Goal: Information Seeking & Learning: Find specific fact

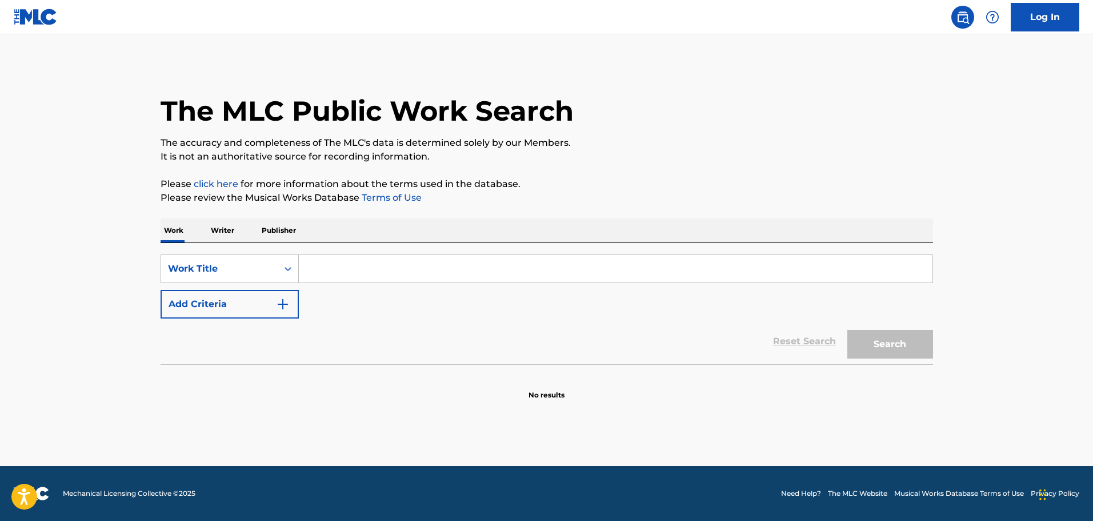
click at [389, 264] on input "Search Form" at bounding box center [616, 268] width 634 height 27
paste input "[PERSON_NAME]"
type input "[PERSON_NAME]"
click at [213, 273] on div "Work Title" at bounding box center [219, 269] width 103 height 14
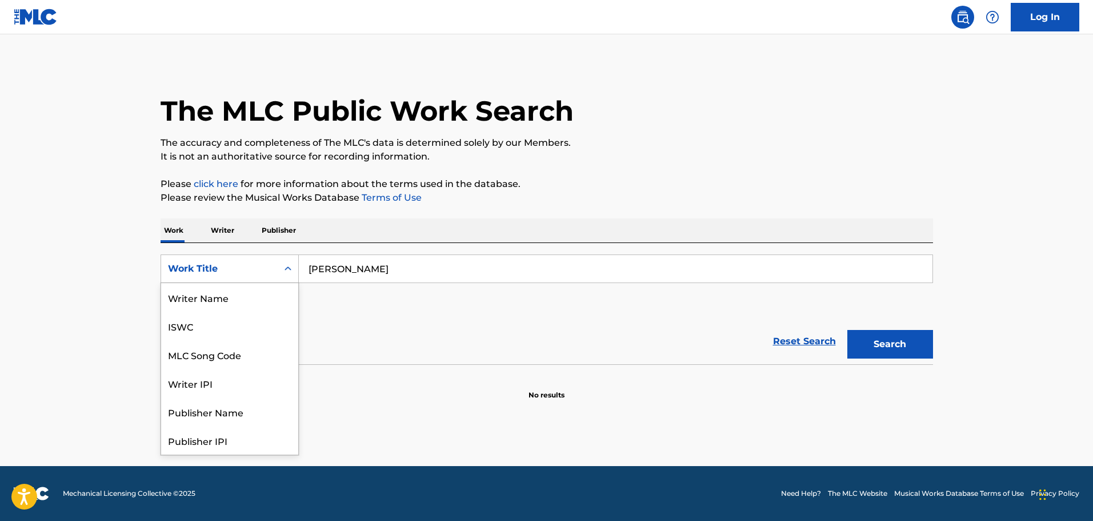
scroll to position [57, 0]
click at [458, 376] on section "No results" at bounding box center [547, 385] width 773 height 30
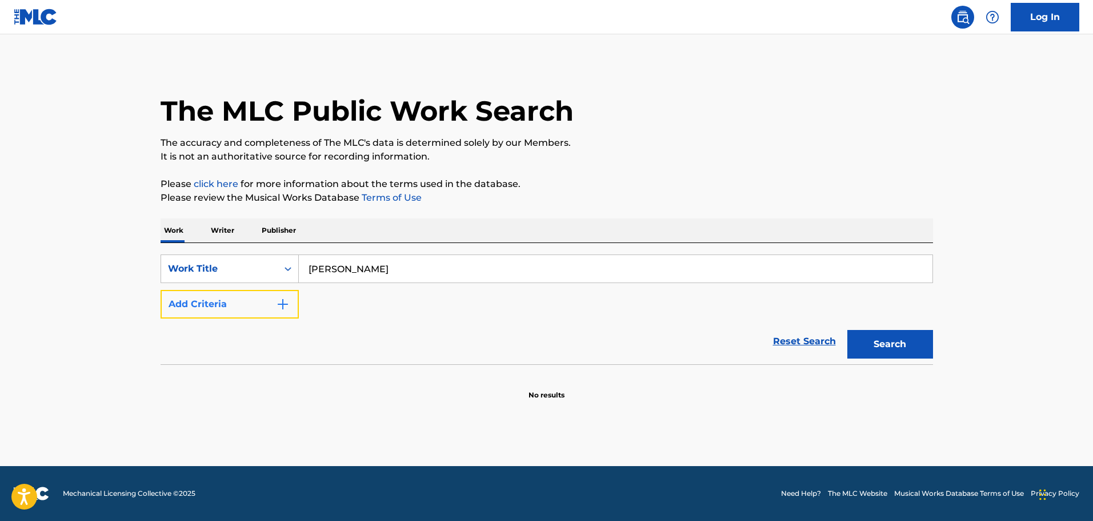
click at [244, 293] on button "Add Criteria" at bounding box center [230, 304] width 138 height 29
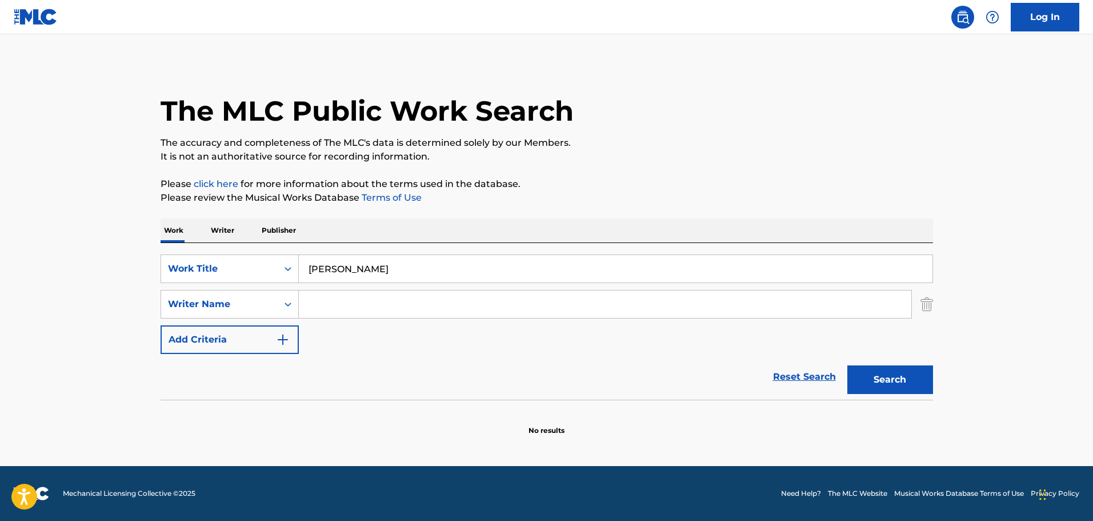
click at [341, 305] on input "Search Form" at bounding box center [605, 303] width 613 height 27
paste input "[PERSON_NAME]"
type input "[PERSON_NAME]"
drag, startPoint x: 412, startPoint y: 276, endPoint x: 162, endPoint y: 275, distance: 249.8
click at [163, 276] on div "SearchWithCriteria5099c125-887e-43e1-9abe-fa48d6e907c0 Work Title [PERSON_NAME]" at bounding box center [547, 268] width 773 height 29
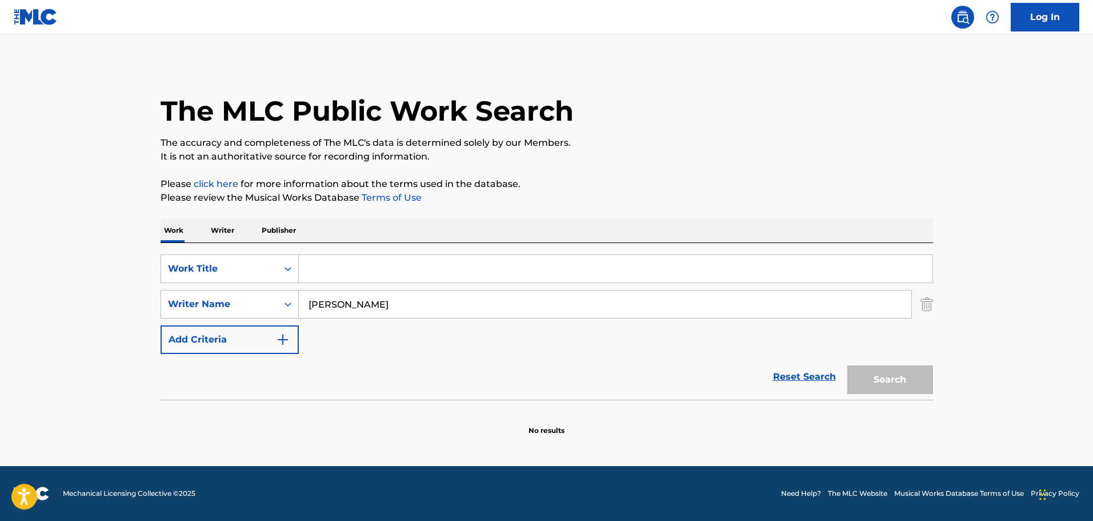
click at [483, 381] on div "Reset Search Search" at bounding box center [547, 377] width 773 height 46
click at [808, 376] on link "Reset Search" at bounding box center [805, 376] width 74 height 25
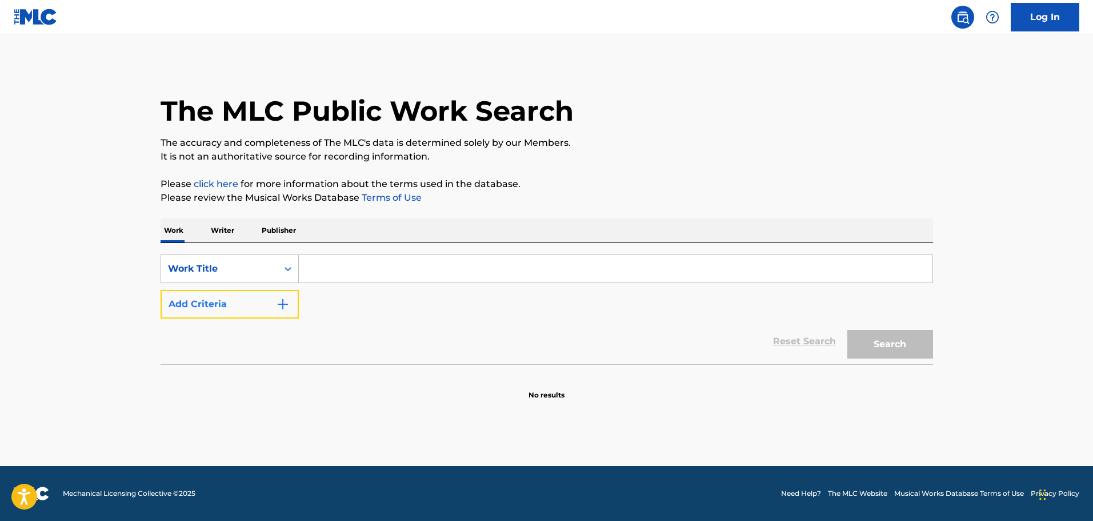
click at [215, 315] on button "Add Criteria" at bounding box center [230, 304] width 138 height 29
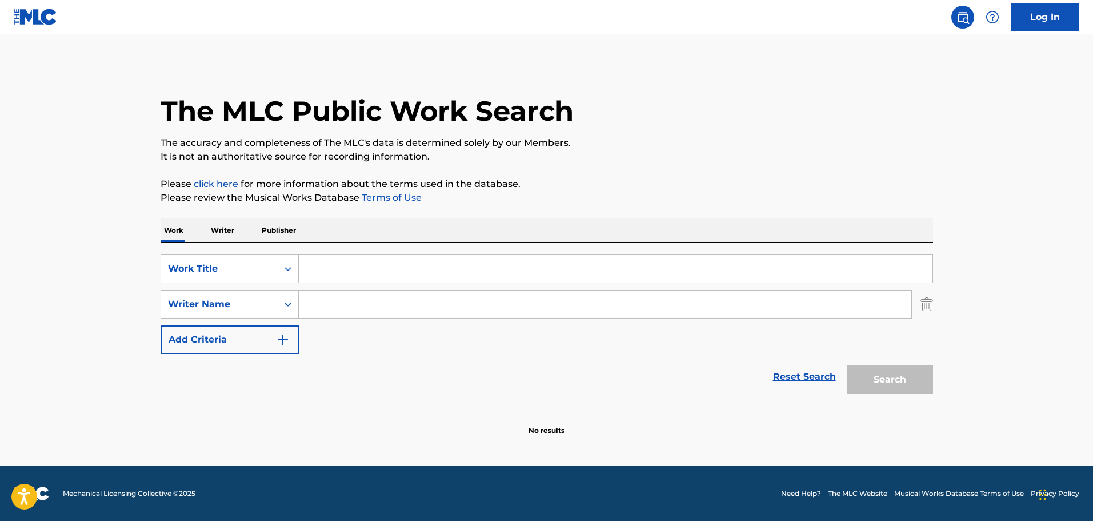
click at [222, 234] on p "Writer" at bounding box center [222, 230] width 30 height 24
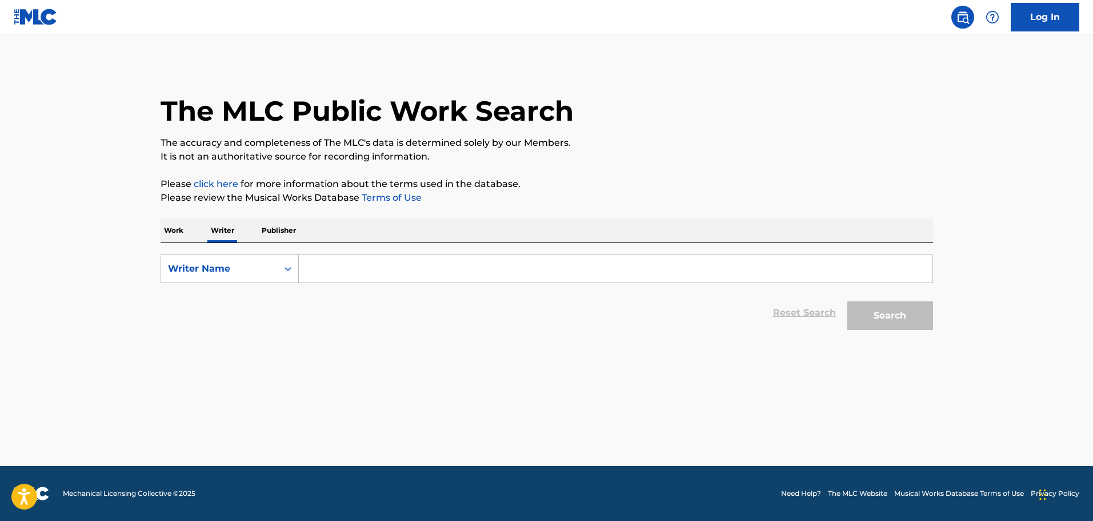
click at [348, 257] on input "Search Form" at bounding box center [616, 268] width 634 height 27
paste input "[PERSON_NAME]"
click at [921, 316] on button "Search" at bounding box center [891, 315] width 86 height 29
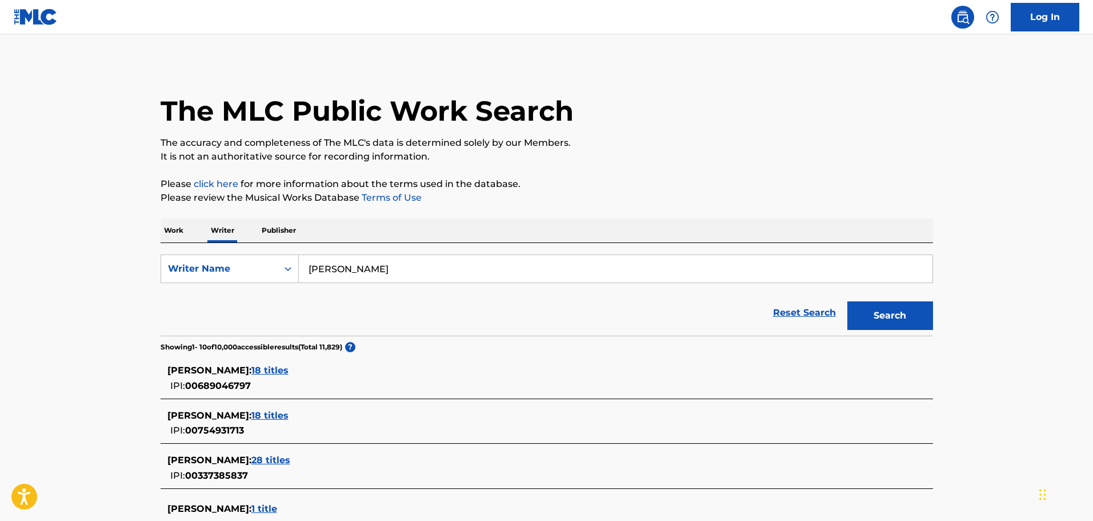
drag, startPoint x: 350, startPoint y: 272, endPoint x: 406, endPoint y: 306, distance: 65.7
click at [257, 272] on div "SearchWithCriteriaa0a9849e-1fc6-4fec-b212-f1c953d38f14 Writer Name [PERSON_NAME]" at bounding box center [547, 268] width 773 height 29
paste input "[PERSON_NAME]"
type input "[PERSON_NAME]"
click at [914, 323] on button "Search" at bounding box center [891, 315] width 86 height 29
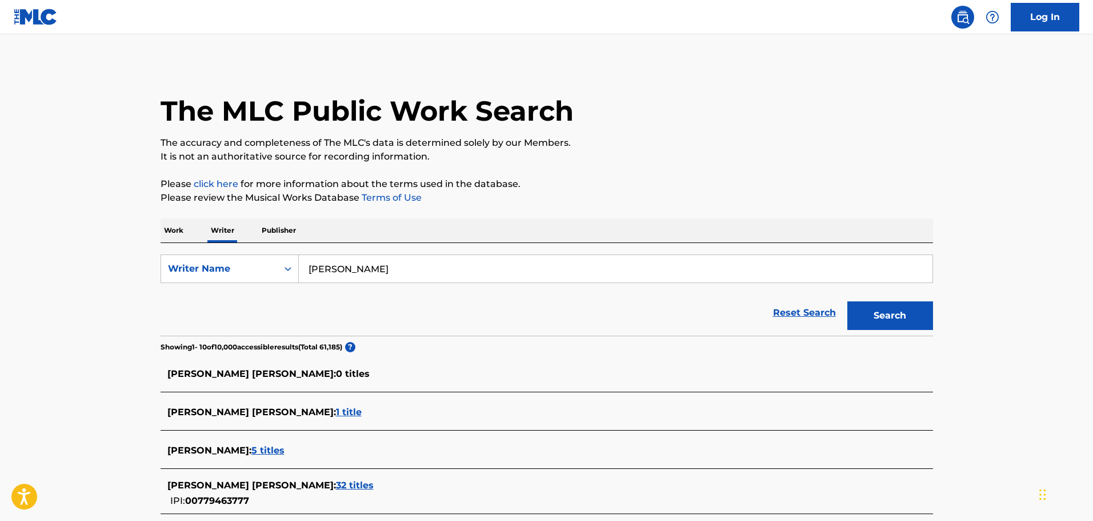
click at [172, 230] on p "Work" at bounding box center [174, 230] width 26 height 24
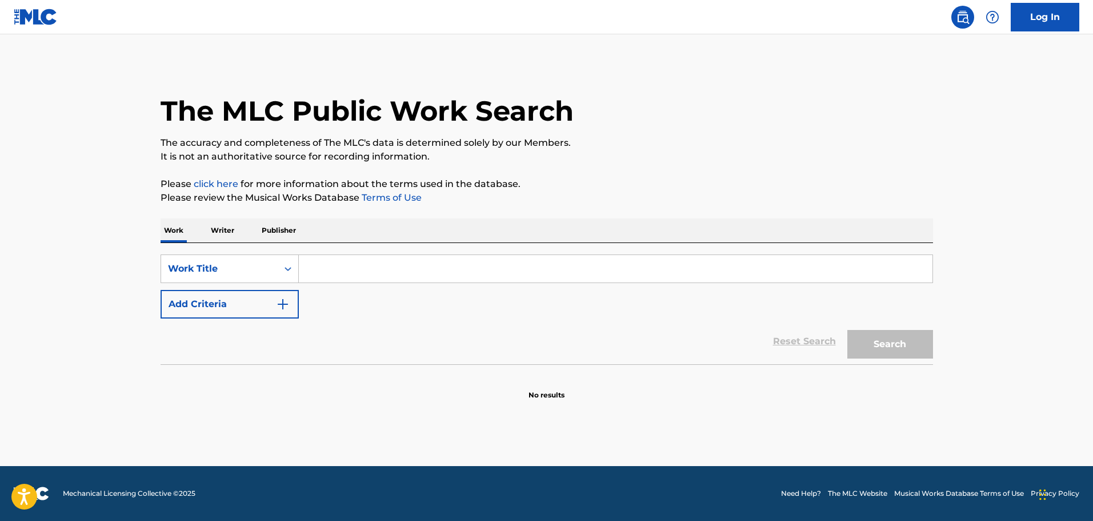
click at [373, 268] on input "Search Form" at bounding box center [616, 268] width 634 height 27
paste input "Mexican Wind"
type input "Mexican Wind"
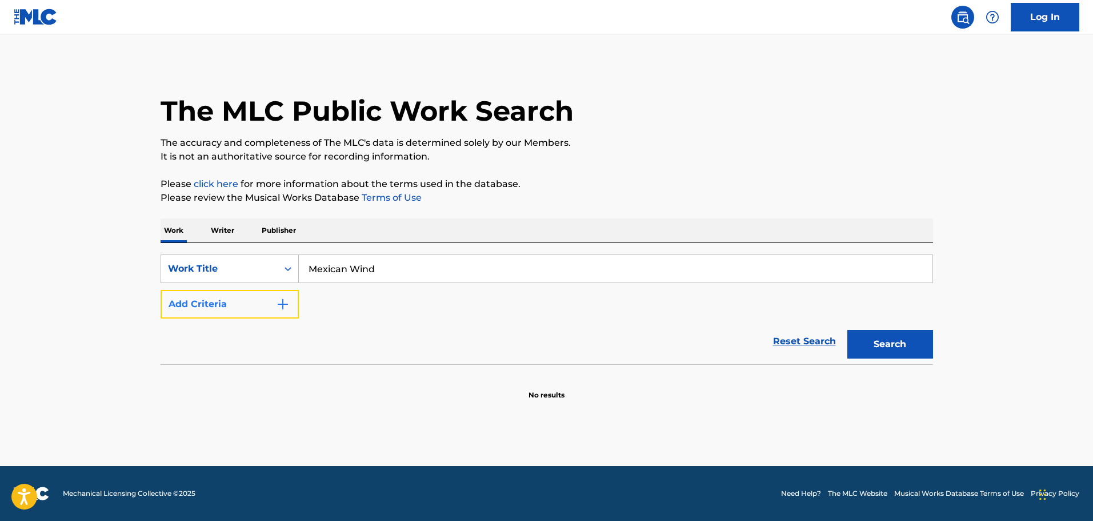
click at [248, 303] on button "Add Criteria" at bounding box center [230, 304] width 138 height 29
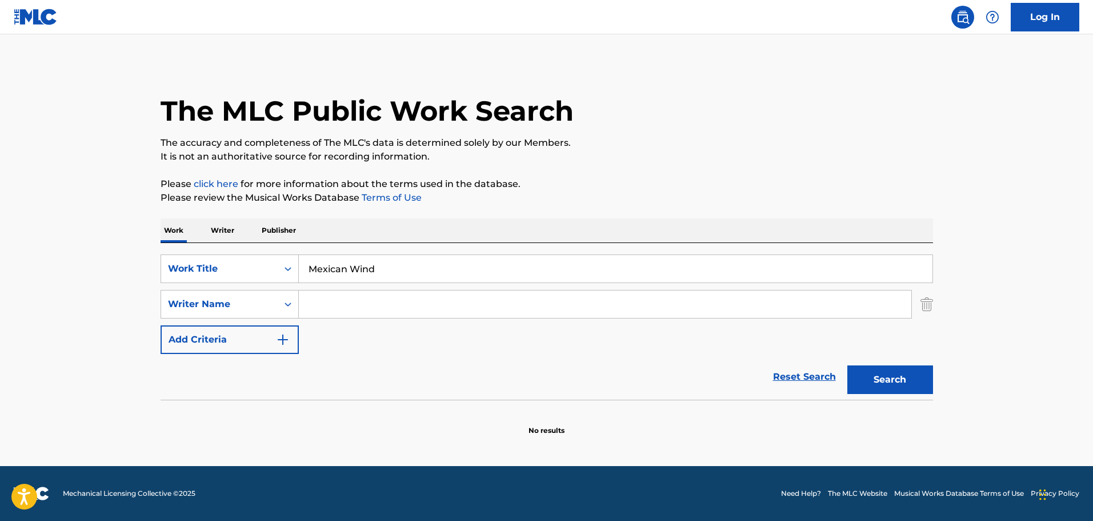
click at [340, 302] on input "Search Form" at bounding box center [605, 303] width 613 height 27
type input "[PERSON_NAME]"
click at [848, 365] on button "Search" at bounding box center [891, 379] width 86 height 29
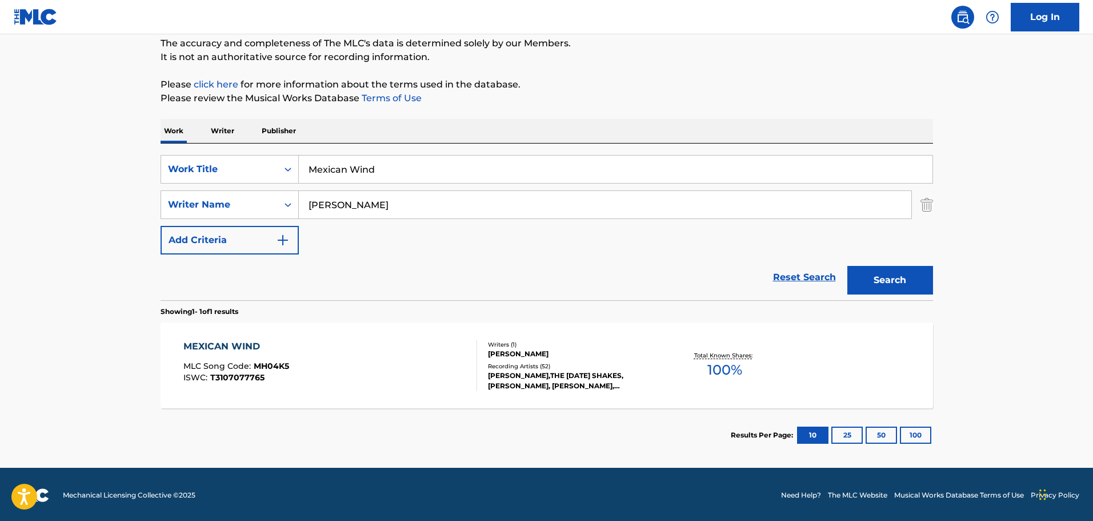
scroll to position [101, 0]
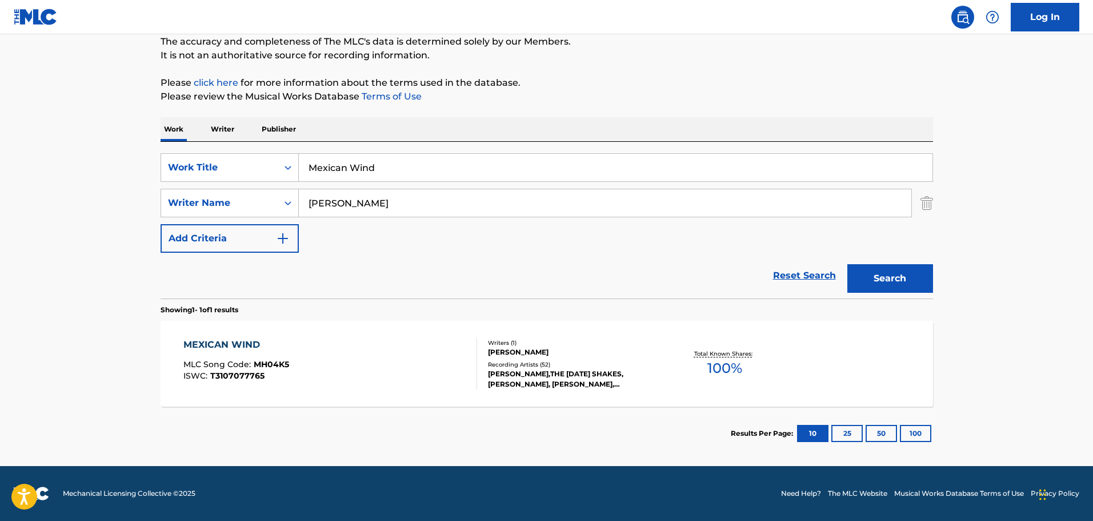
click at [214, 344] on div "MEXICAN WIND" at bounding box center [236, 345] width 106 height 14
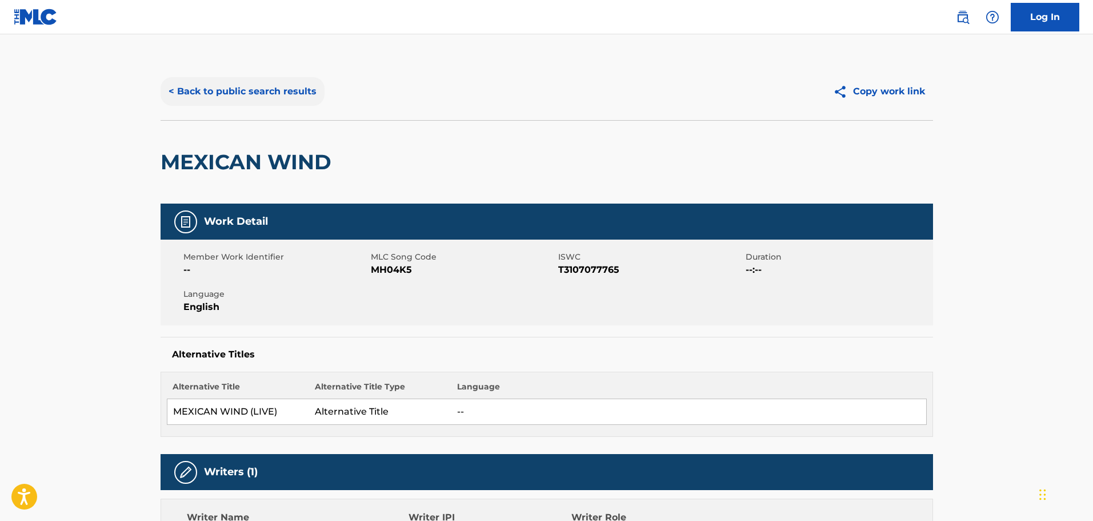
click at [215, 87] on button "< Back to public search results" at bounding box center [243, 91] width 164 height 29
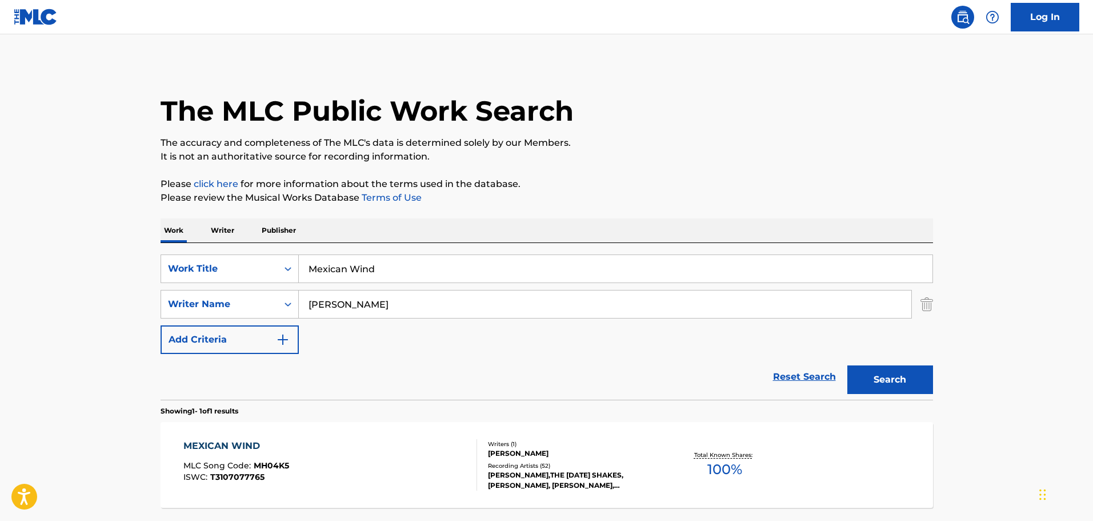
scroll to position [36, 0]
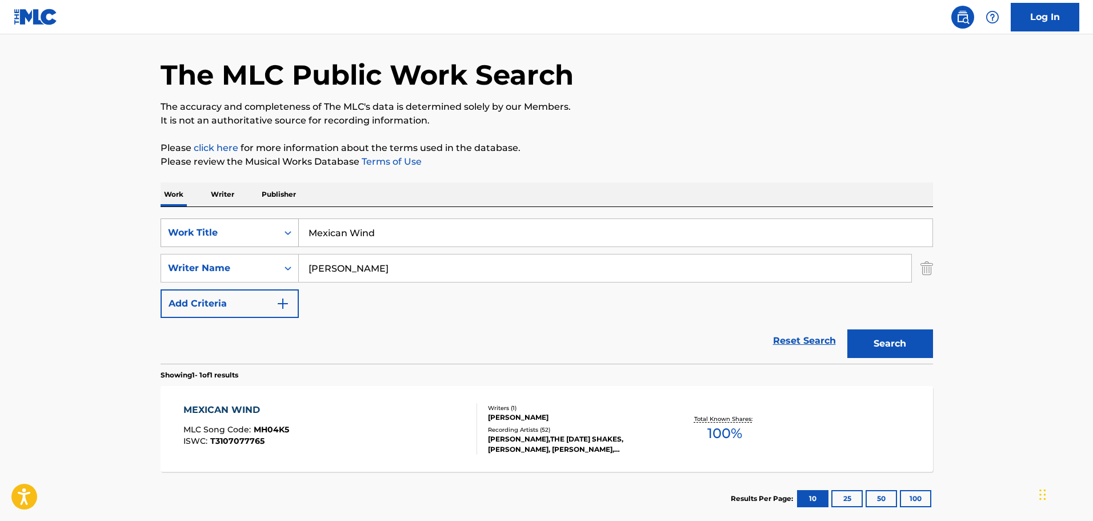
click at [198, 227] on div "SearchWithCriteria5099c125-887e-43e1-9abe-fa48d6e907c0 Work Title Mexican Wind" at bounding box center [547, 232] width 773 height 29
paste input "Heaven On Your Shoulders"
type input "Heaven On Your Shoulders"
click at [883, 338] on button "Search" at bounding box center [891, 343] width 86 height 29
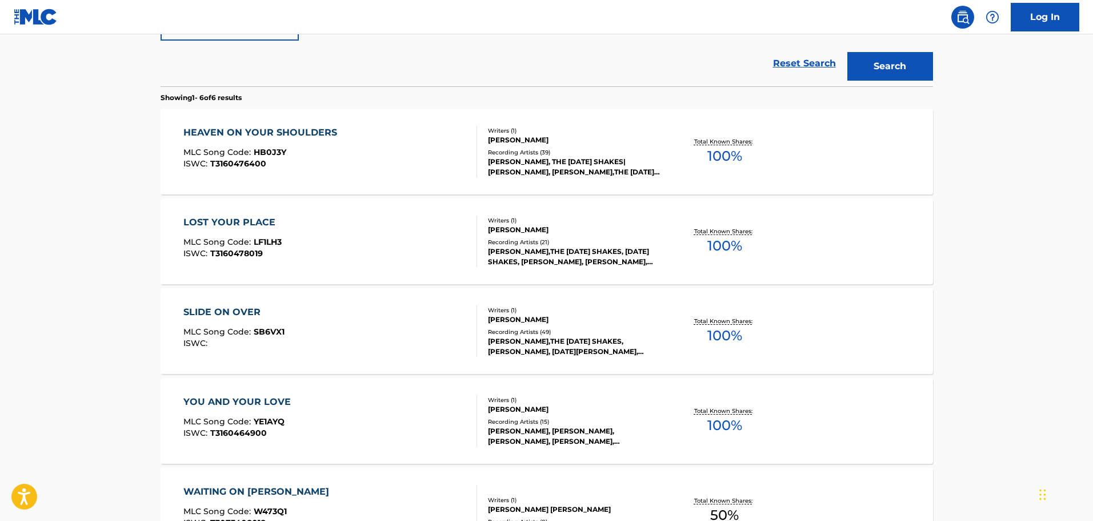
scroll to position [207, 0]
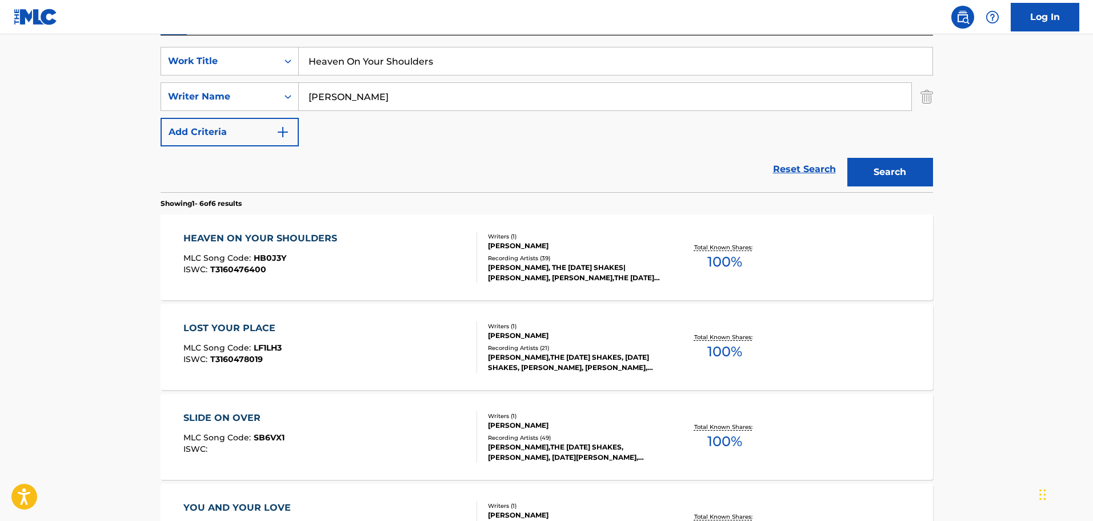
click at [283, 242] on div "HEAVEN ON YOUR SHOULDERS" at bounding box center [262, 239] width 159 height 14
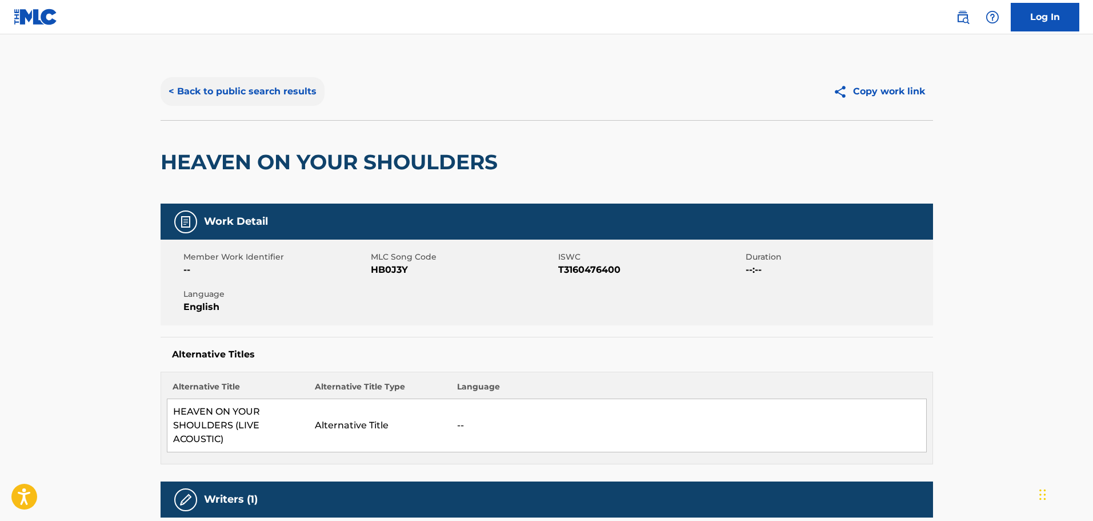
click at [260, 94] on button "< Back to public search results" at bounding box center [243, 91] width 164 height 29
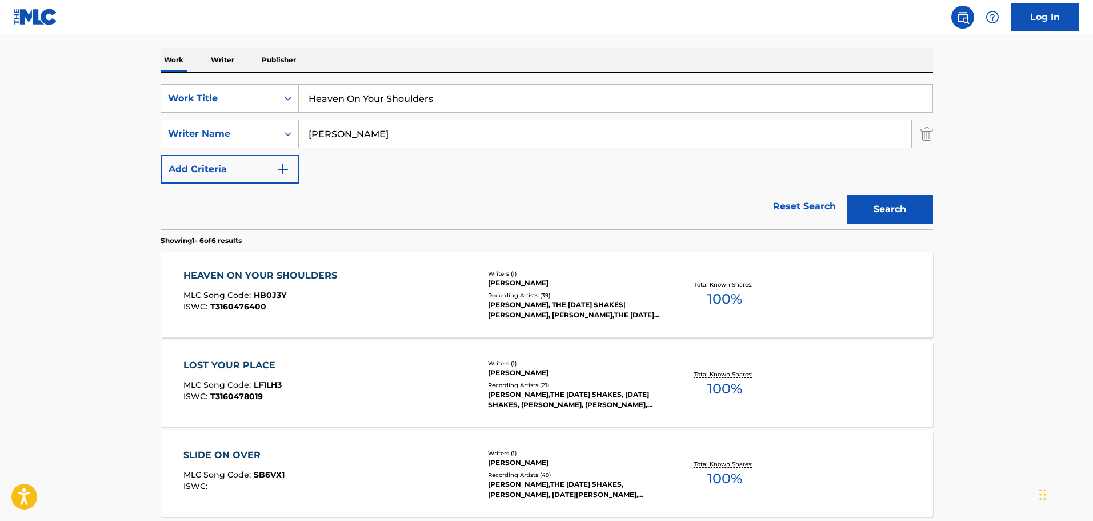
scroll to position [36, 0]
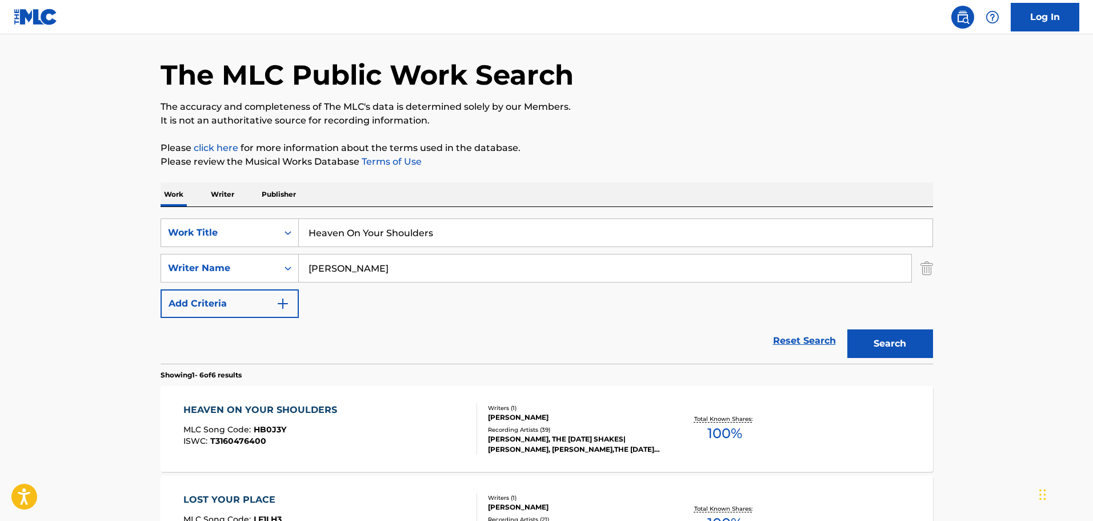
drag, startPoint x: 454, startPoint y: 235, endPoint x: 205, endPoint y: 252, distance: 249.8
click at [205, 252] on div "SearchWithCriteria5099c125-887e-43e1-9abe-fa48d6e907c0 Work Title Heaven On You…" at bounding box center [547, 267] width 773 height 99
paste input "[DATE] Morning Sin"
type input "[DATE] Morning Sin"
click at [887, 338] on button "Search" at bounding box center [891, 343] width 86 height 29
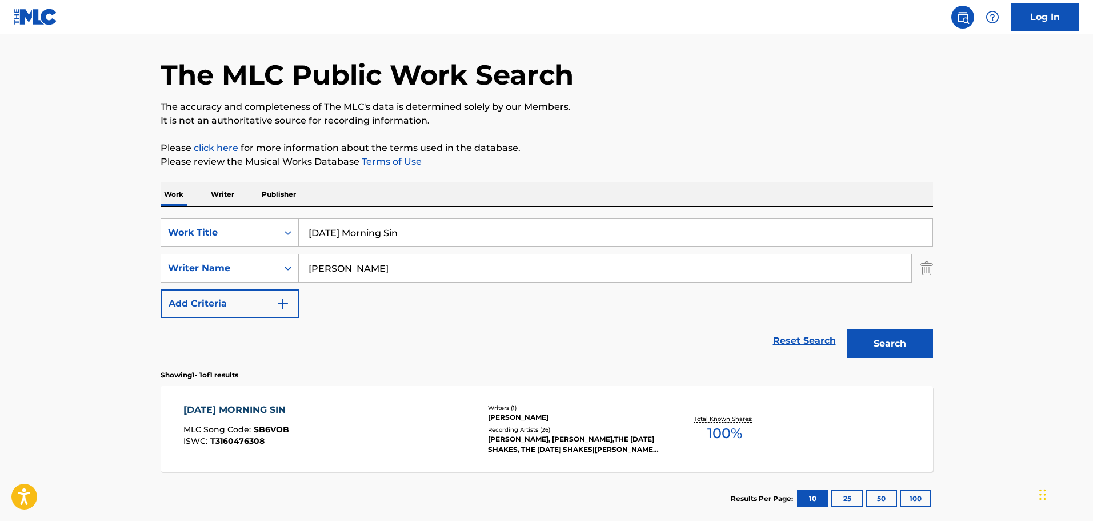
click at [210, 413] on div "[DATE] MORNING SIN" at bounding box center [237, 410] width 108 height 14
